Goal: Task Accomplishment & Management: Use online tool/utility

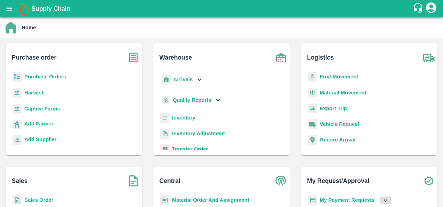
click at [54, 77] on b "Purchase Orders" at bounding box center [45, 77] width 42 height 6
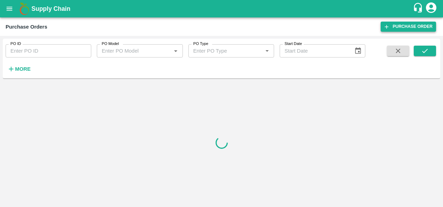
click at [402, 30] on link "Purchase Order" at bounding box center [407, 27] width 55 height 10
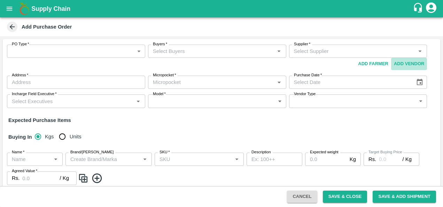
click at [408, 61] on button "Add Vendor" at bounding box center [409, 64] width 36 height 12
